Goal: Find specific page/section: Find specific page/section

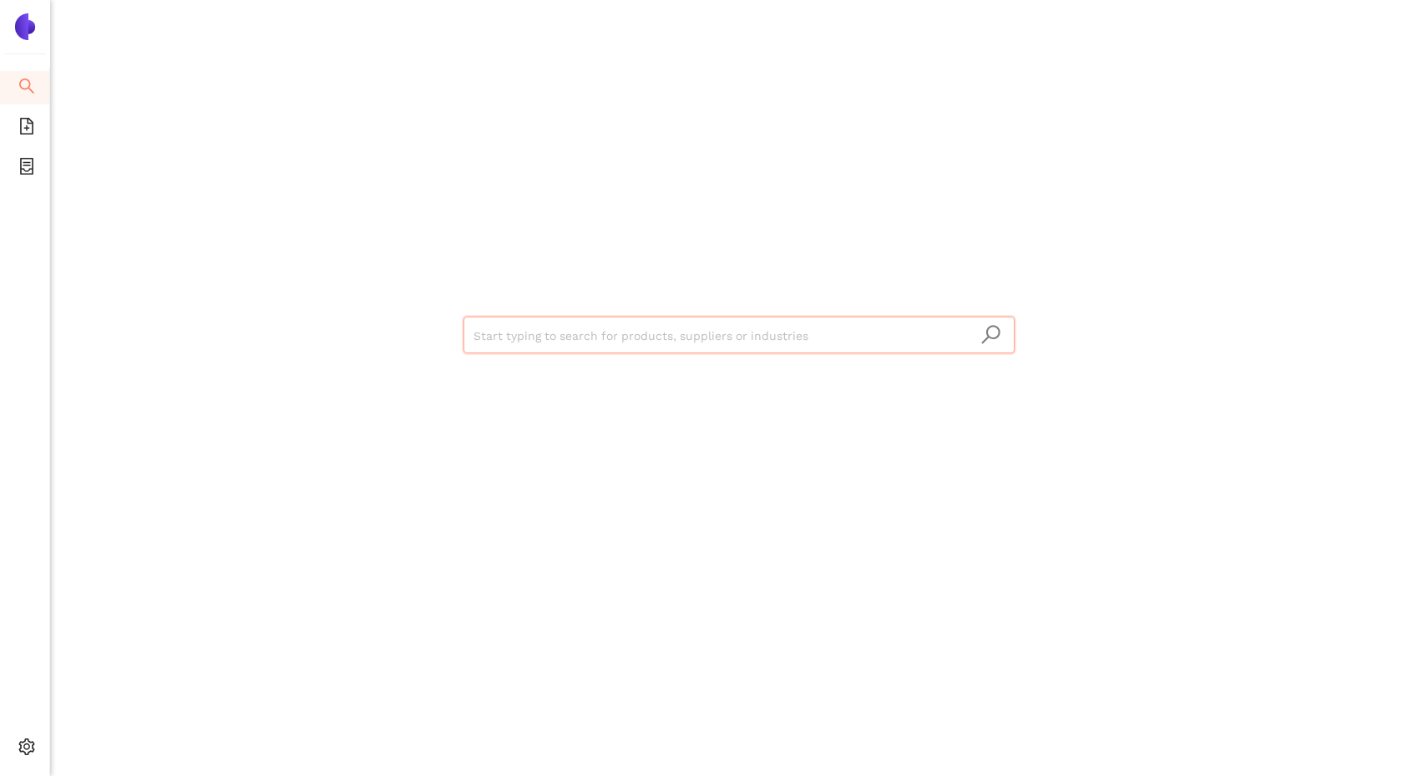
click at [490, 338] on input "search" at bounding box center [738, 335] width 531 height 37
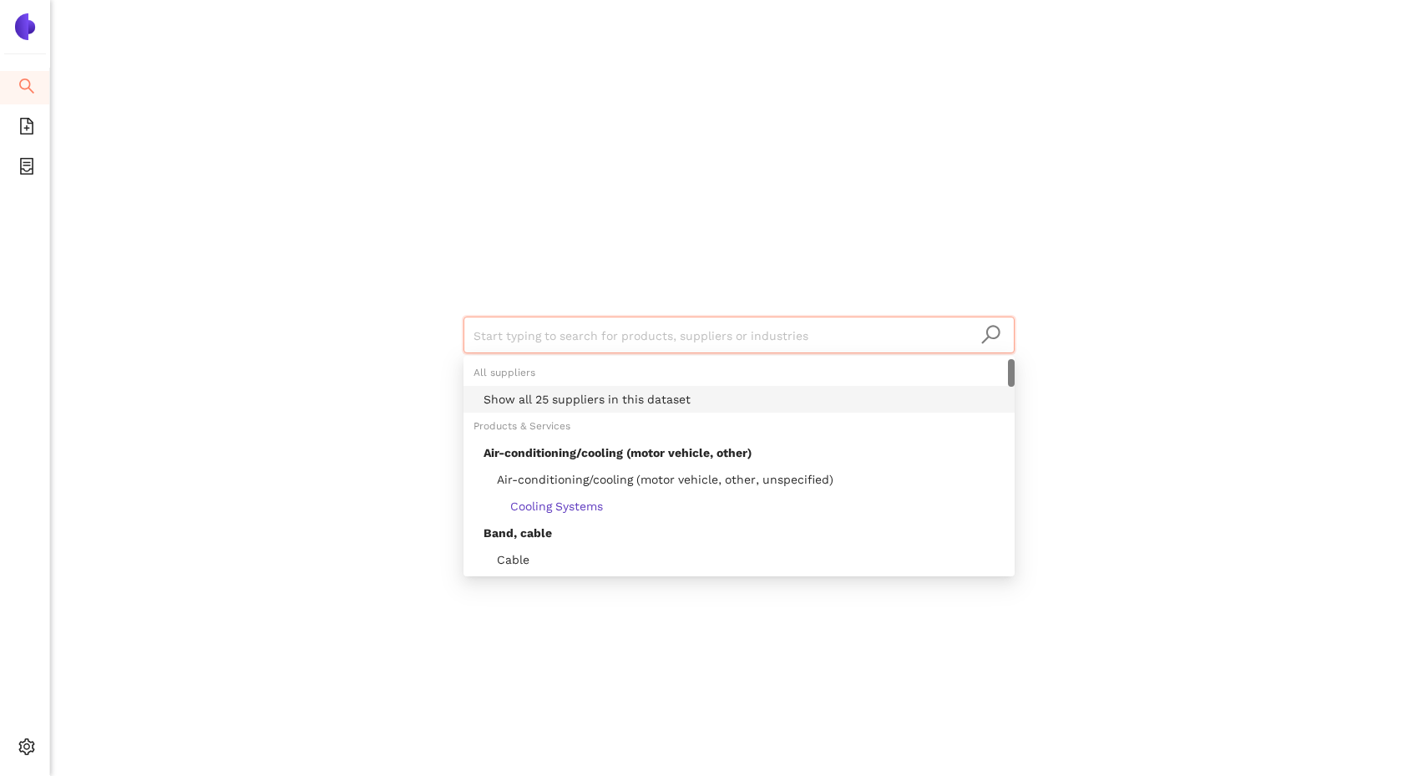
click at [536, 402] on div "Show all 25 suppliers in this dataset" at bounding box center [743, 399] width 521 height 18
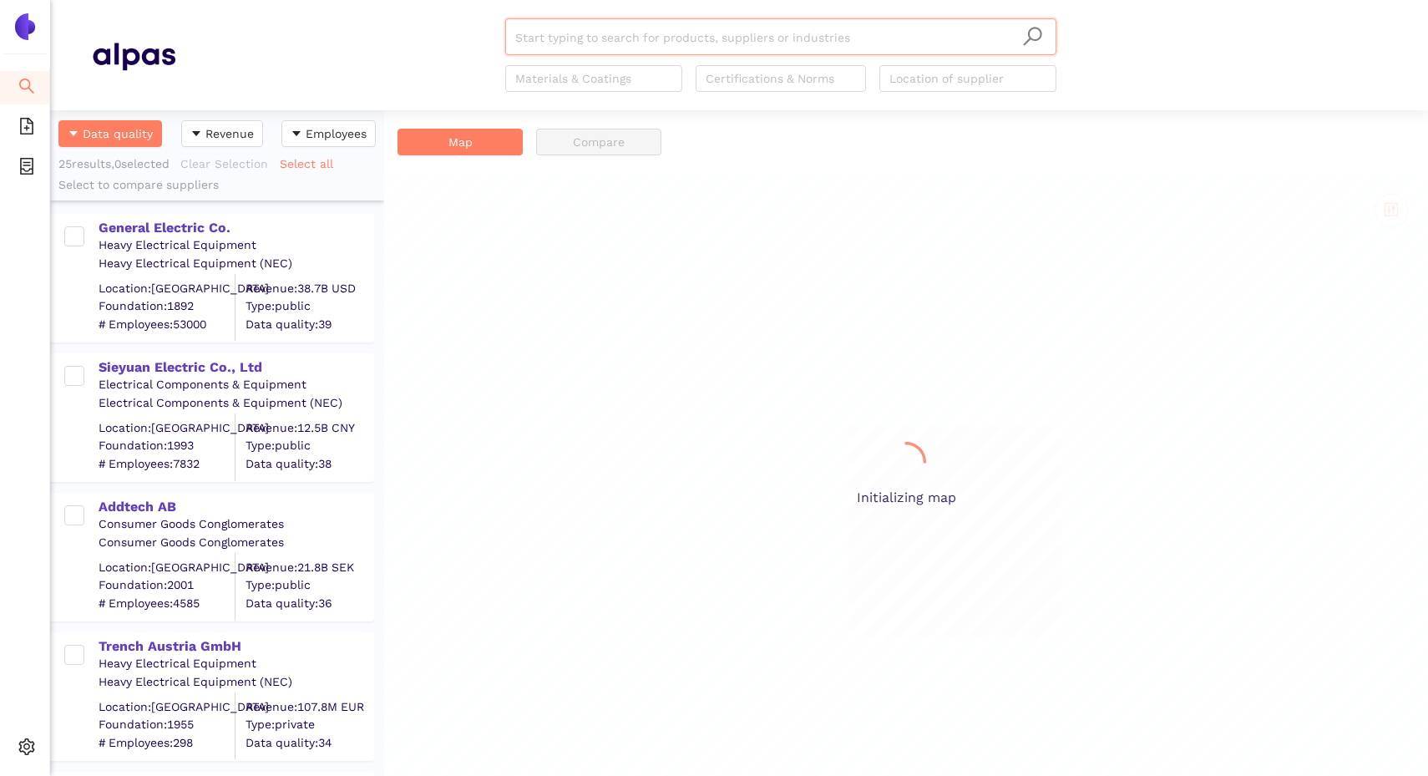
scroll to position [665, 334]
click at [170, 228] on div "General Electric Co." at bounding box center [236, 228] width 274 height 18
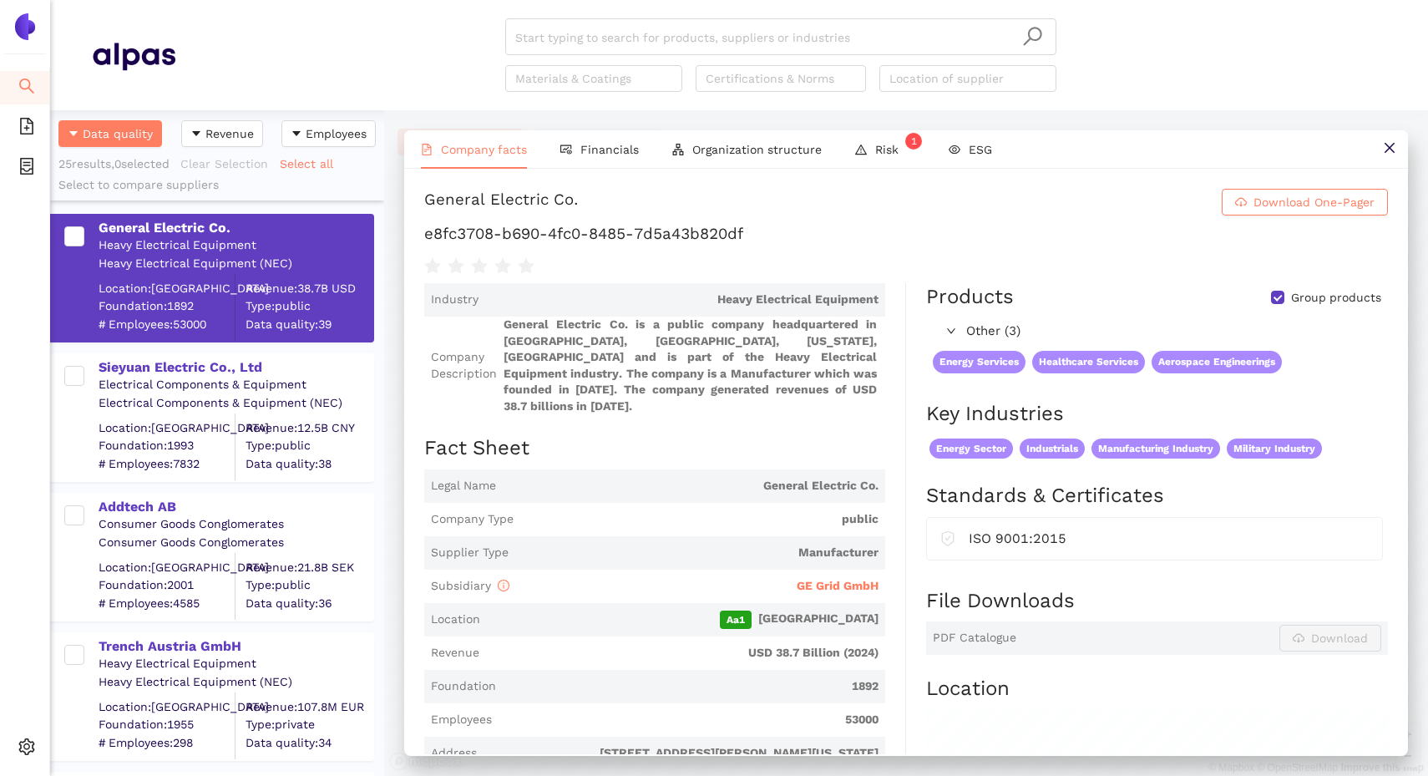
scroll to position [53, 0]
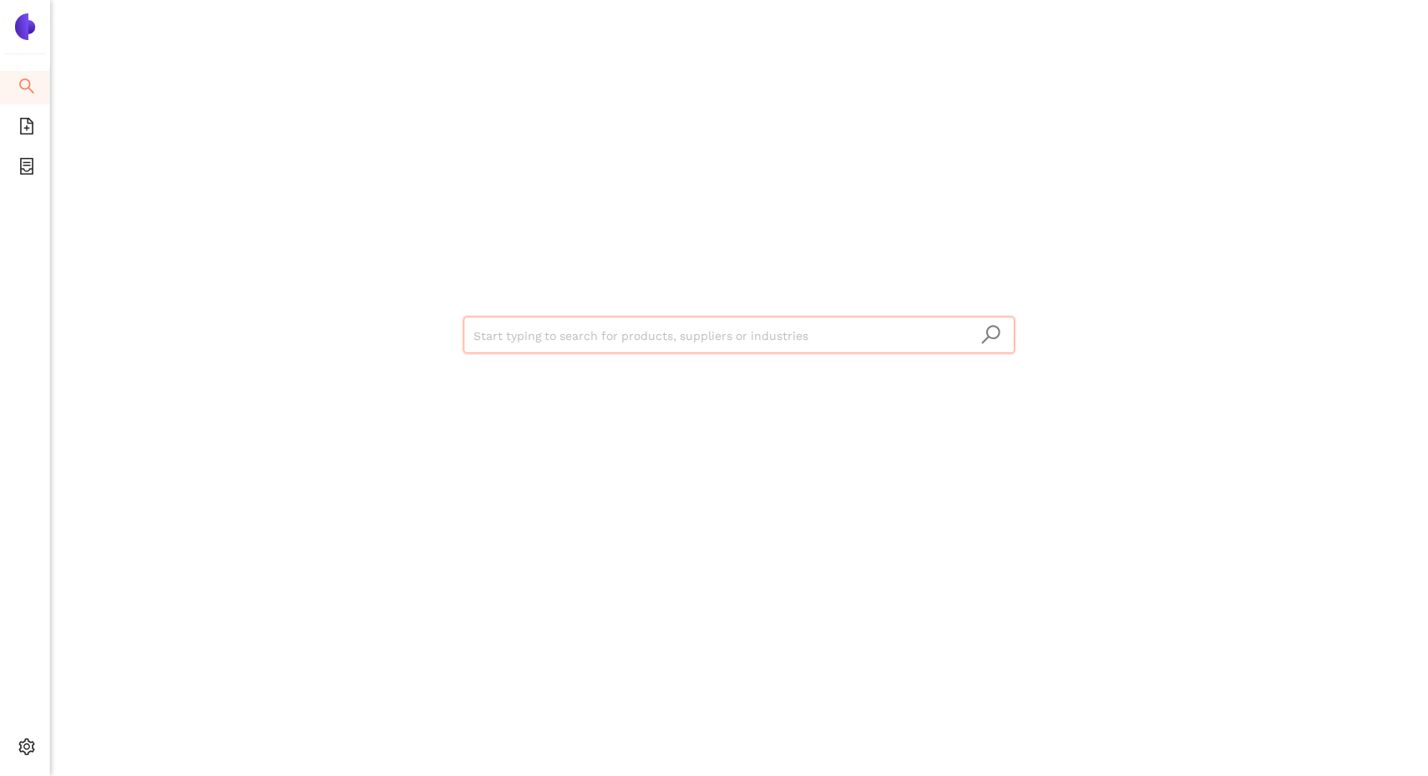
click at [512, 341] on input "search" at bounding box center [738, 335] width 531 height 37
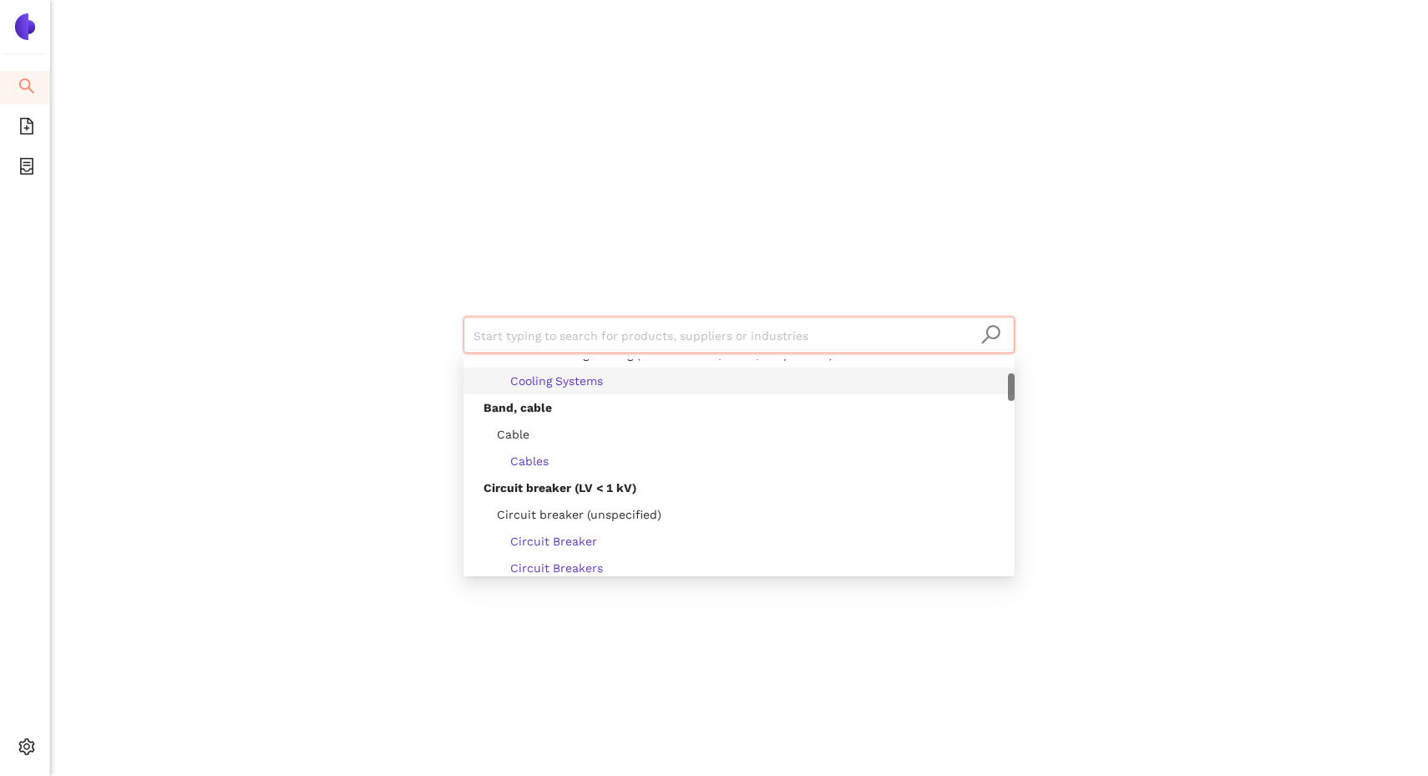
scroll to position [138, 0]
